Goal: Transaction & Acquisition: Obtain resource

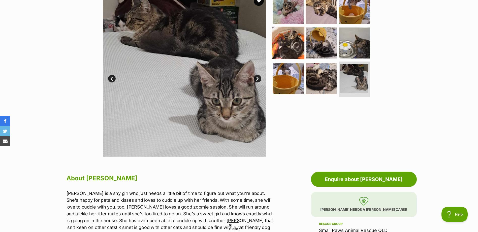
click at [283, 39] on img at bounding box center [288, 42] width 33 height 33
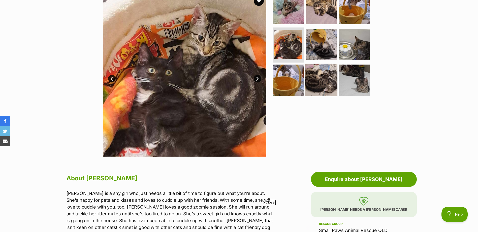
click at [311, 66] on img at bounding box center [321, 80] width 33 height 33
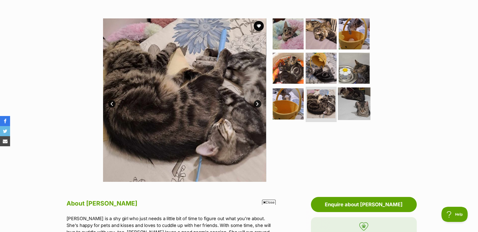
click at [356, 105] on img at bounding box center [354, 103] width 33 height 33
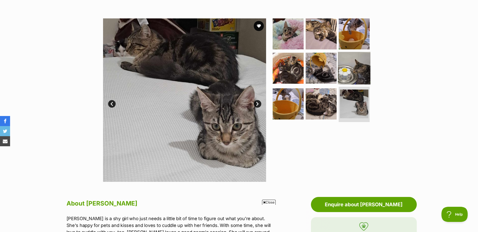
click at [356, 72] on img at bounding box center [354, 68] width 33 height 33
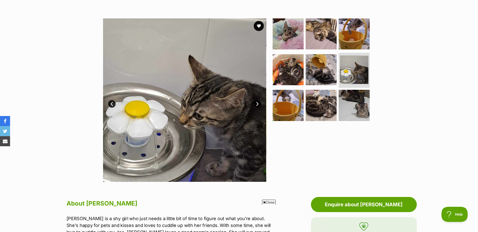
click at [272, 34] on ul at bounding box center [323, 71] width 103 height 106
click at [282, 35] on img at bounding box center [288, 34] width 33 height 33
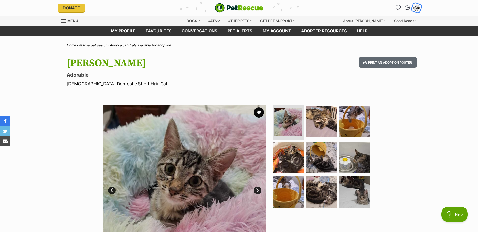
click at [416, 8] on div "AM" at bounding box center [416, 8] width 7 height 7
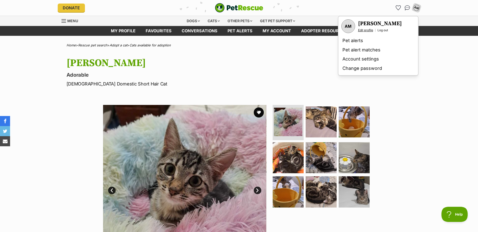
click at [364, 30] on link "Edit profile" at bounding box center [365, 30] width 15 height 4
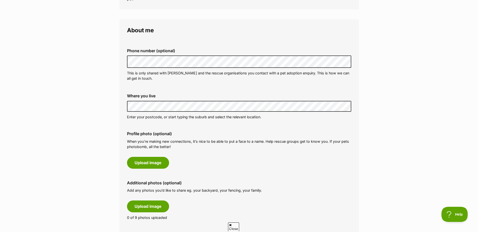
click at [188, 55] on div "Phone number (optional) This is only shared with PetRescue and the rescue organ…" at bounding box center [239, 64] width 232 height 41
click at [198, 92] on div "Where you live Address line 1 (optional) Address line 2 (optional) Suburb (opti…" at bounding box center [239, 106] width 232 height 34
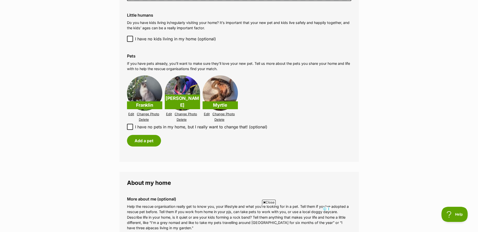
scroll to position [429, 0]
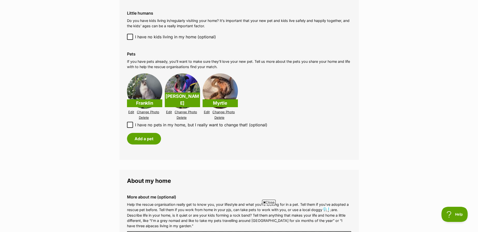
click at [134, 112] on link "Edit" at bounding box center [131, 112] width 6 height 4
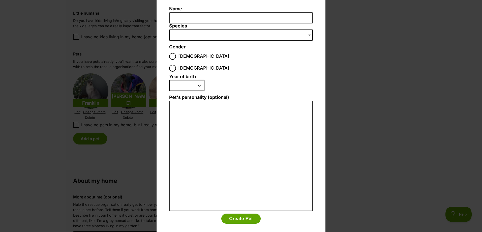
scroll to position [0, 0]
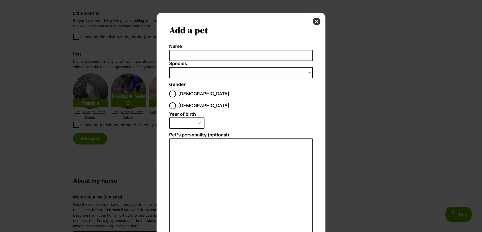
click at [261, 117] on li "2025 2024 2023 2022 2021 2020 2019 2018 2017 2016 2015 2014 2013 2012 2011 2010…" at bounding box center [239, 124] width 141 height 15
click at [316, 21] on button "close" at bounding box center [317, 22] width 8 height 8
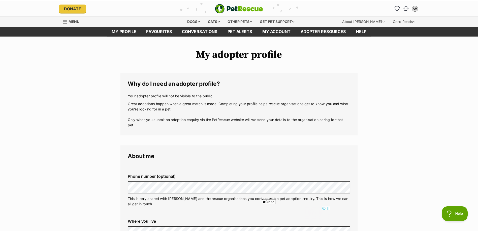
scroll to position [429, 0]
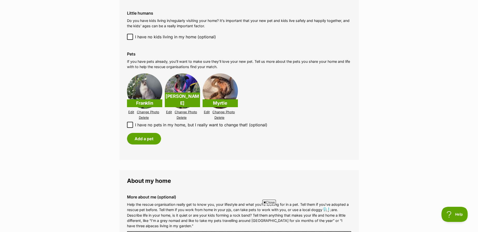
click at [173, 100] on p "Murphy" at bounding box center [182, 100] width 35 height 15
click at [184, 84] on img at bounding box center [182, 90] width 35 height 35
click at [187, 111] on link "Change Photo" at bounding box center [186, 112] width 22 height 4
click at [133, 112] on link "Edit" at bounding box center [131, 112] width 6 height 4
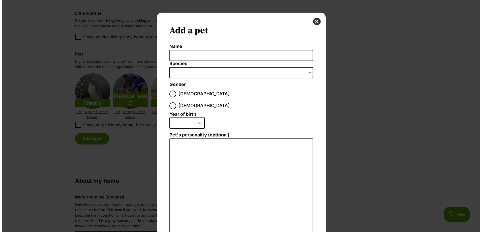
scroll to position [0, 0]
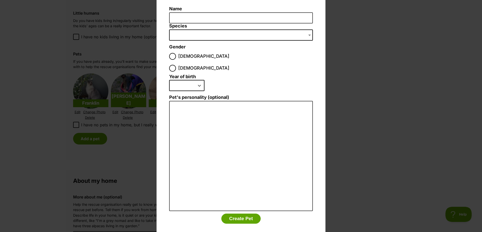
click at [211, 82] on li "2025 2024 2023 2022 2021 2020 2019 2018 2017 2016 2015 2014 2013 2012 2011 2010…" at bounding box center [239, 87] width 141 height 15
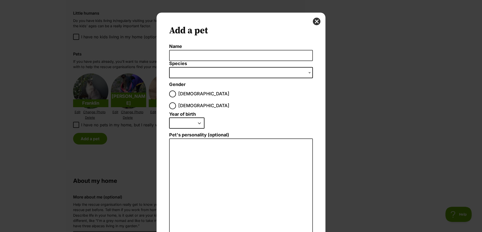
click at [194, 85] on fieldset "Gender Male Female" at bounding box center [203, 97] width 69 height 30
click at [198, 102] on label "Female" at bounding box center [199, 105] width 60 height 7
click at [176, 102] on input "Female" at bounding box center [172, 105] width 7 height 7
radio input "true"
click at [176, 102] on input "Female" at bounding box center [172, 105] width 7 height 7
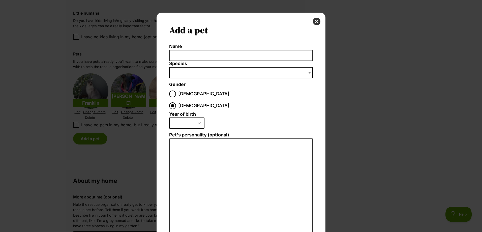
click at [317, 17] on div "Add a pet Name Species Bird Cat Dog Farm Animal Ferret Guinea Pig Horse Rabbit …" at bounding box center [241, 147] width 169 height 269
click at [315, 22] on button "close" at bounding box center [317, 22] width 8 height 8
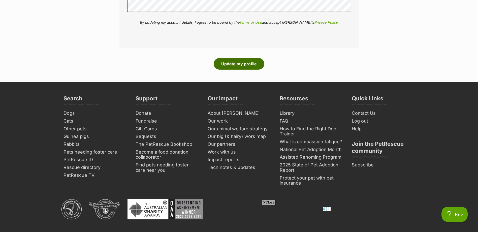
click at [254, 66] on button "Update my profile" at bounding box center [239, 64] width 51 height 12
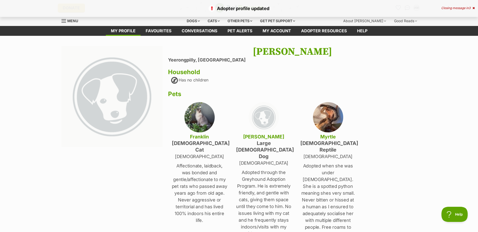
scroll to position [25, 0]
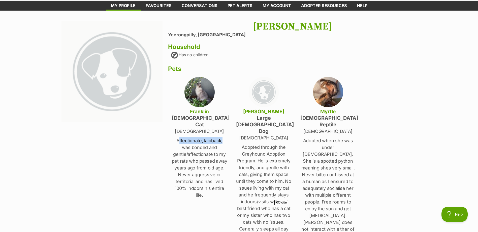
drag, startPoint x: 179, startPoint y: 135, endPoint x: 223, endPoint y: 134, distance: 43.4
click at [223, 137] on p "Affectionate, laidback, was bonded and gentle/affectionate to my pet rats who p…" at bounding box center [199, 167] width 55 height 61
drag, startPoint x: 223, startPoint y: 134, endPoint x: 221, endPoint y: 153, distance: 19.0
click at [221, 153] on p "Affectionate, laidback, was bonded and gentle/affectionate to my pet rats who p…" at bounding box center [199, 167] width 55 height 61
click at [223, 149] on p "Affectionate, laidback, was bonded and gentle/affectionate to my pet rats who p…" at bounding box center [199, 167] width 55 height 61
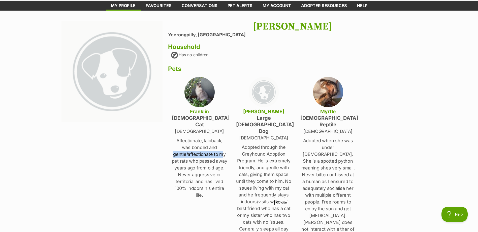
drag, startPoint x: 223, startPoint y: 149, endPoint x: 209, endPoint y: 162, distance: 19.3
click at [209, 162] on p "Affectionate, laidback, was bonded and gentle/affectionate to my pet rats who p…" at bounding box center [199, 167] width 55 height 61
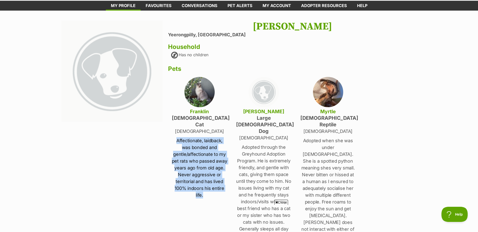
drag, startPoint x: 209, startPoint y: 192, endPoint x: 174, endPoint y: 135, distance: 66.6
click at [174, 137] on p "Affectionate, laidback, was bonded and gentle/affectionate to my pet rats who p…" at bounding box center [199, 167] width 55 height 61
copy p "Affectionate, laidback, was bonded and gentle/affectionate to my pet rats who p…"
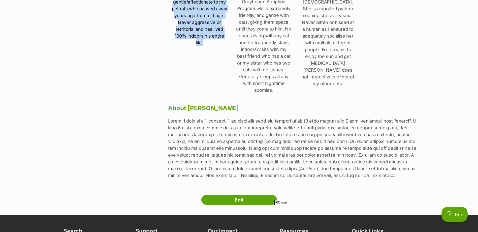
scroll to position [252, 0]
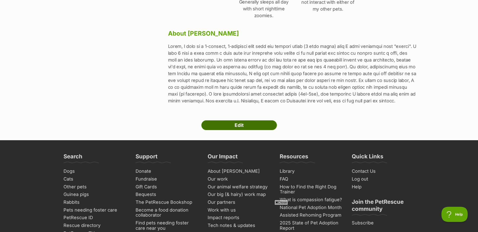
click at [238, 122] on link "Edit" at bounding box center [239, 125] width 76 height 10
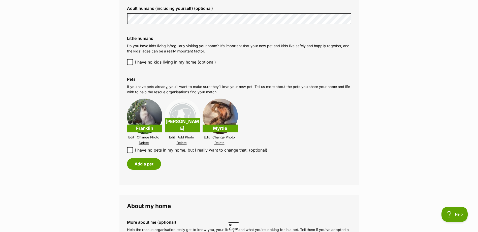
click at [131, 137] on link "Edit" at bounding box center [131, 137] width 6 height 4
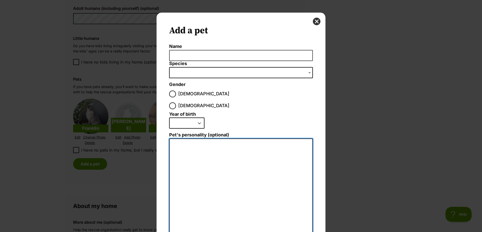
click at [192, 138] on textarea "Pet's personality (optional)" at bounding box center [241, 193] width 144 height 110
paste textarea "Affectionate, laidback, was bonded and gentle/affectionate to my pet rats who p…"
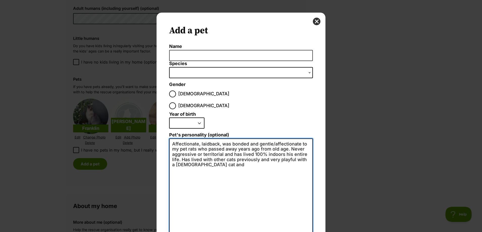
click at [308, 148] on textarea "Affectionate, laidback, was bonded and gentle/affectionate to my pet rats who p…" at bounding box center [241, 193] width 144 height 110
click at [227, 154] on textarea "Affectionate, laidback, was bonded and gentle/affectionate to my pet rats who p…" at bounding box center [241, 193] width 144 height 110
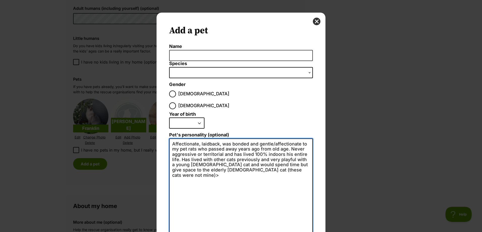
click at [257, 147] on textarea "Affectionate, laidback, was bonded and gentle/affectionate to my pet rats who p…" at bounding box center [241, 193] width 144 height 110
click at [278, 157] on textarea "Affectionate, laidback, was bonded and gentle/affectionate to my pet rats who p…" at bounding box center [241, 193] width 144 height 110
drag, startPoint x: 284, startPoint y: 168, endPoint x: 160, endPoint y: 118, distance: 134.1
click at [160, 118] on div "Add a pet Name Species Bird Cat Dog Farm Animal Ferret Guinea Pig Horse Rabbit …" at bounding box center [241, 147] width 169 height 269
type textarea "Affectionate, laidback, was bonded and gentle/affectionate to my pet rats who p…"
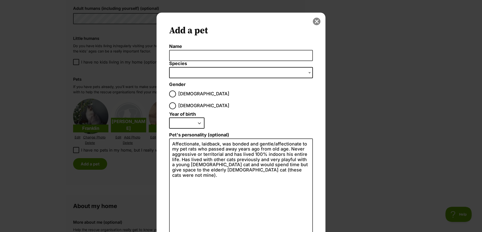
click at [313, 22] on button "close" at bounding box center [317, 22] width 8 height 8
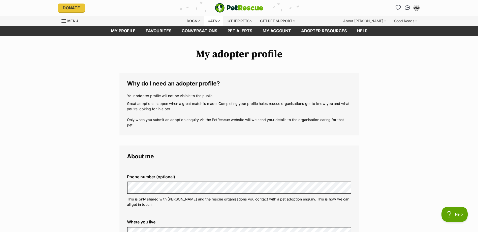
click at [216, 22] on div "Cats" at bounding box center [213, 21] width 19 height 10
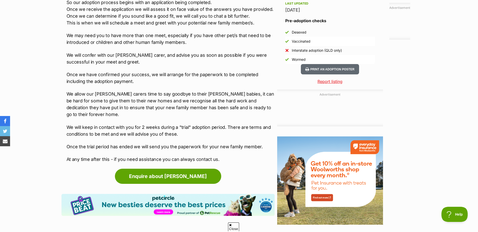
scroll to position [479, 0]
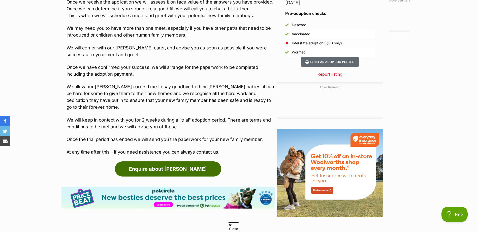
click at [155, 161] on link "Enquire about [PERSON_NAME]" at bounding box center [168, 168] width 106 height 15
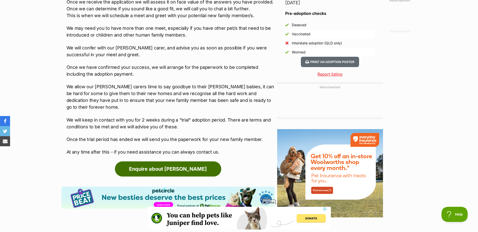
scroll to position [0, 0]
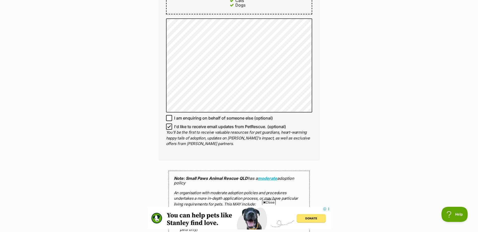
scroll to position [328, 0]
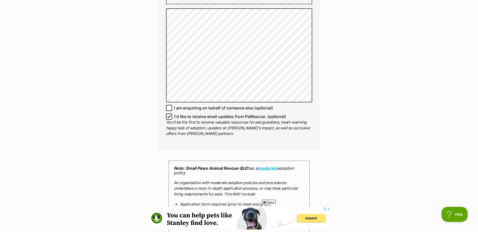
click at [168, 115] on icon at bounding box center [169, 117] width 4 height 4
click at [168, 113] on input "I'd like to receive email updates from PetRescue. (optional)" at bounding box center [169, 116] width 6 height 6
checkbox input "false"
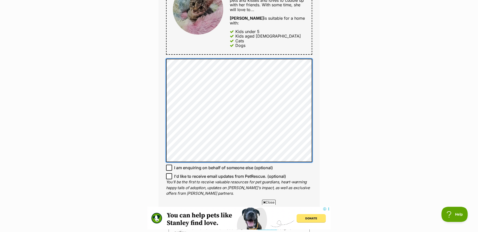
scroll to position [0, 0]
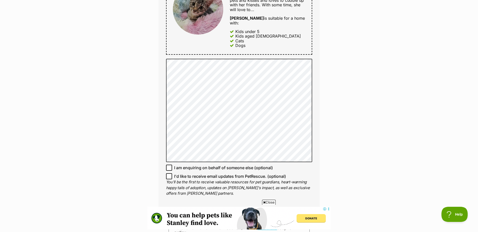
click at [354, 150] on div "Enquire about Kizzie Full name Ainslie Muller Email We require this to be able …" at bounding box center [239, 86] width 478 height 635
click at [370, 159] on div "Enquire about Kizzie Full name Ainslie Muller Email We require this to be able …" at bounding box center [239, 86] width 478 height 635
click at [413, 126] on div "Enquire about Kizzie Full name Ainslie Muller Email We require this to be able …" at bounding box center [239, 86] width 478 height 635
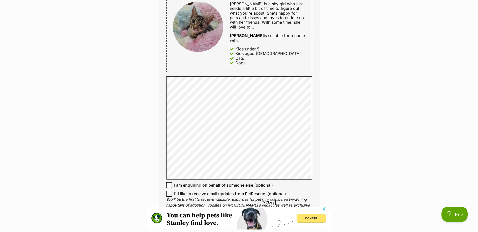
scroll to position [252, 0]
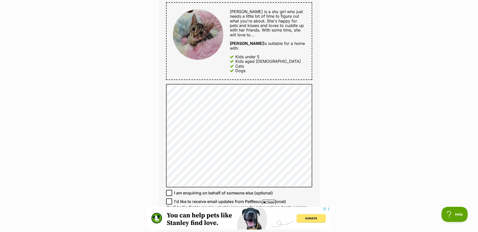
click at [387, 115] on div "Enquire about Kizzie Full name Ainslie Muller Email We require this to be able …" at bounding box center [239, 111] width 478 height 635
click at [351, 134] on div "Enquire about Kizzie Full name Ainslie Muller Email We require this to be able …" at bounding box center [239, 111] width 478 height 635
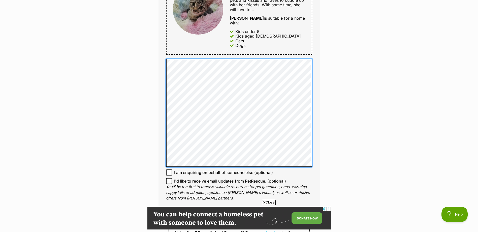
scroll to position [0, 0]
click at [156, 107] on div "Enquire about Kizzie Full name Ainslie Muller Email We require this to be able …" at bounding box center [239, 89] width 176 height 640
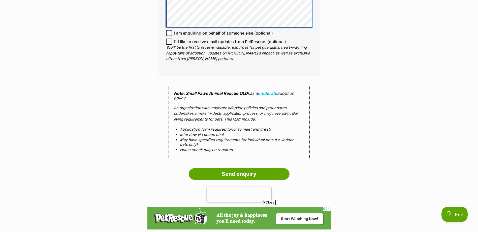
scroll to position [429, 0]
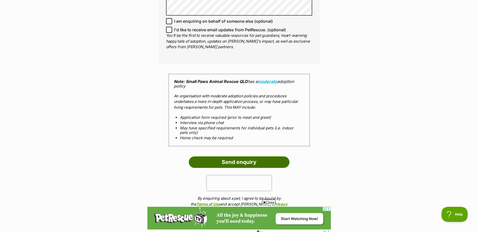
click at [280, 159] on input "Send enquiry" at bounding box center [239, 162] width 101 height 12
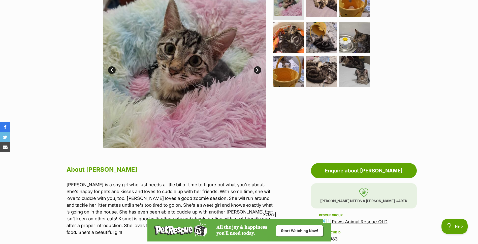
scroll to position [101, 0]
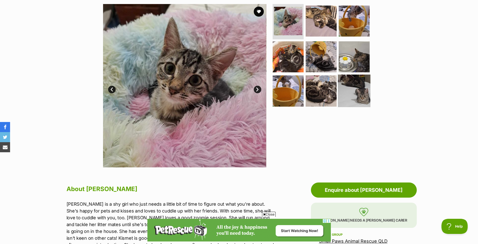
click at [338, 79] on img at bounding box center [354, 91] width 33 height 33
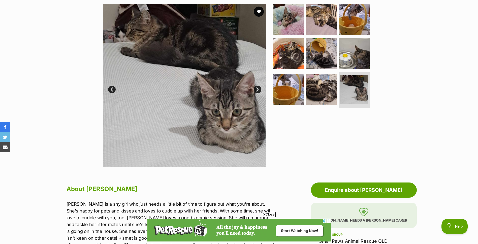
scroll to position [50, 0]
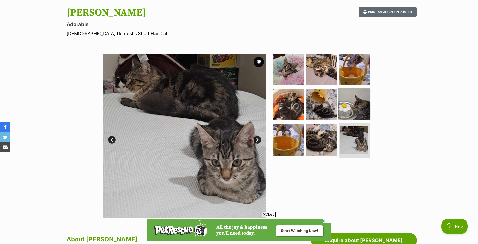
click at [352, 107] on img at bounding box center [354, 104] width 33 height 33
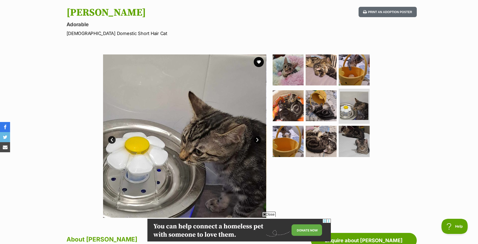
scroll to position [0, 0]
